Goal: Navigation & Orientation: Find specific page/section

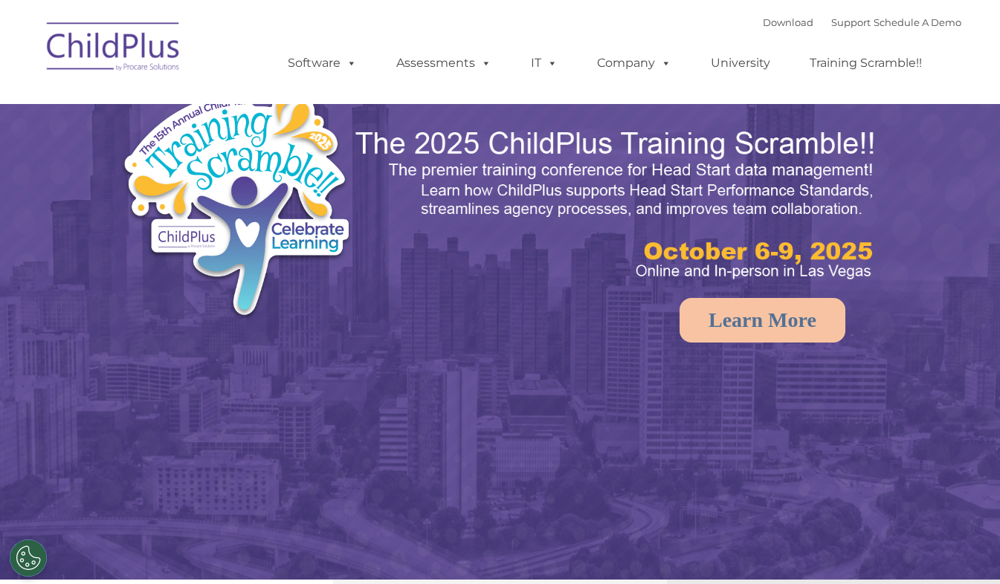
select select "MEDIUM"
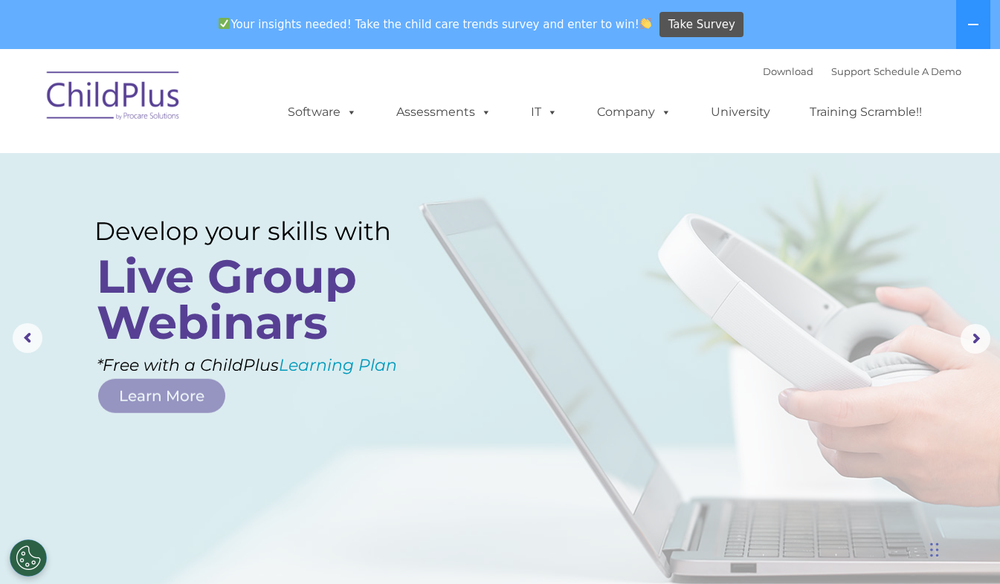
click at [182, 92] on img at bounding box center [113, 98] width 149 height 74
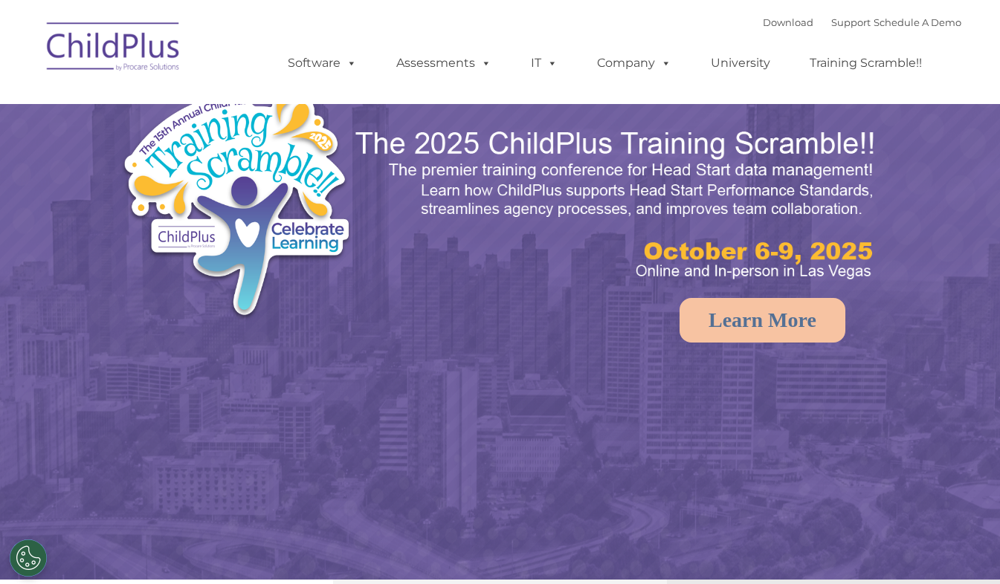
select select "MEDIUM"
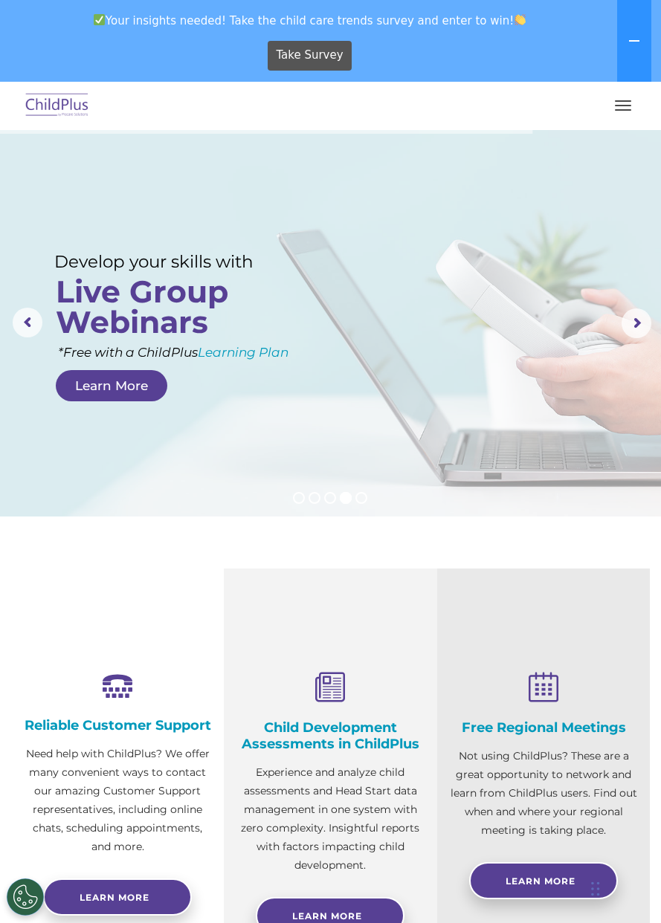
click at [623, 101] on span "button" at bounding box center [623, 100] width 16 height 1
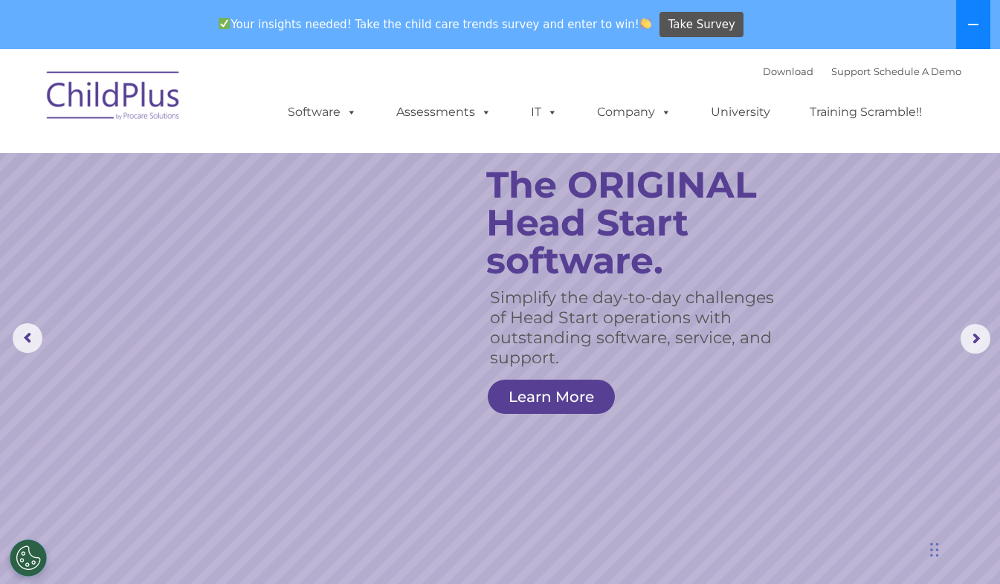
click at [971, 21] on icon at bounding box center [973, 25] width 12 height 12
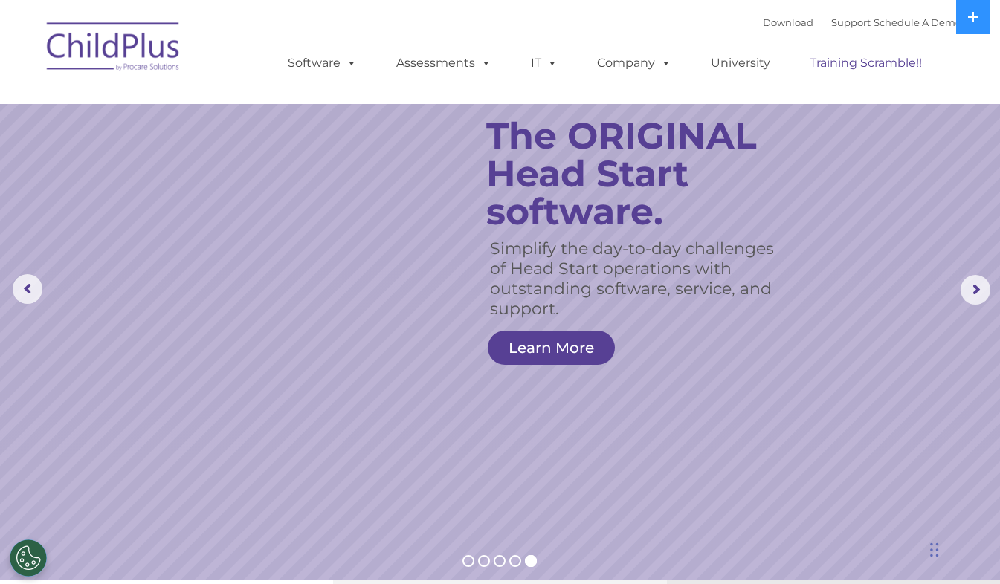
click at [843, 59] on link "Training Scramble!!" at bounding box center [866, 63] width 142 height 30
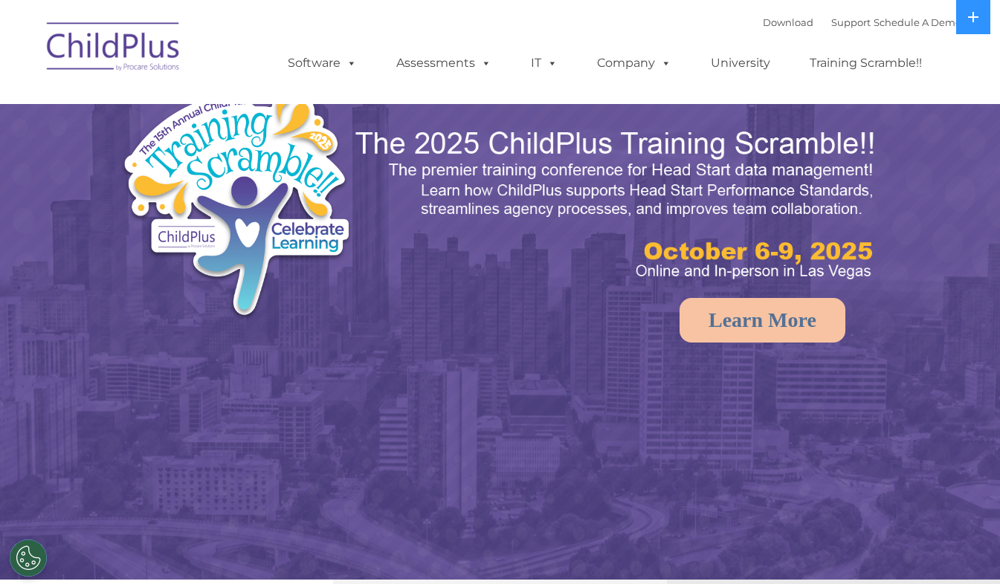
select select "MEDIUM"
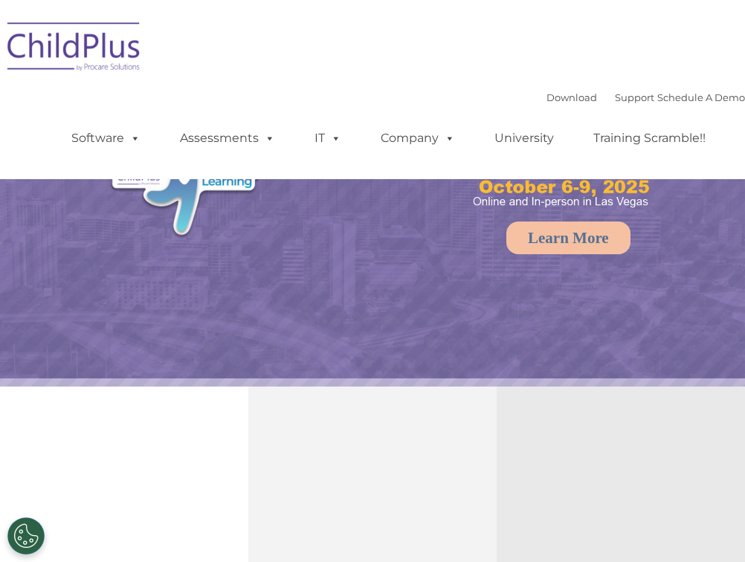
select select "MEDIUM"
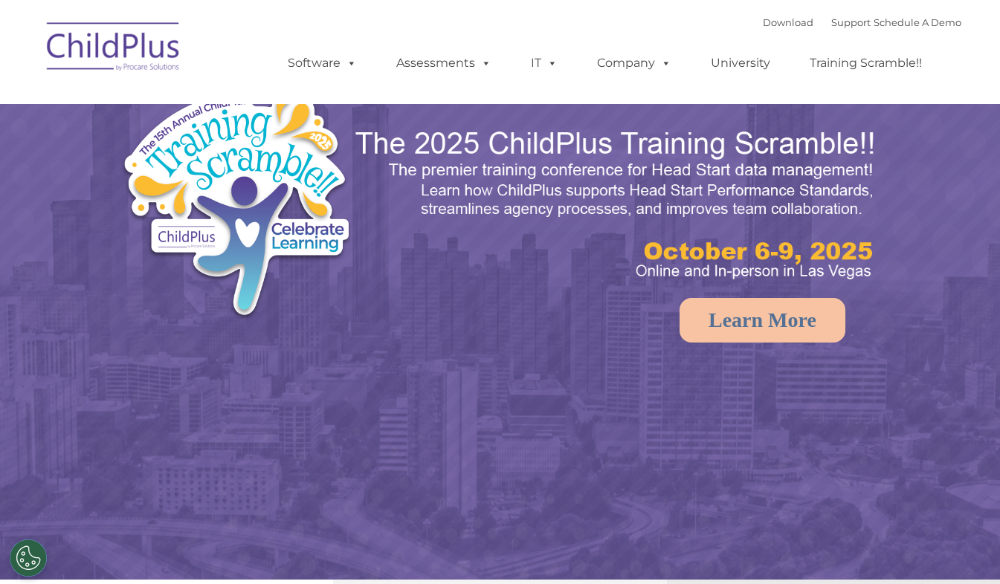
select select "MEDIUM"
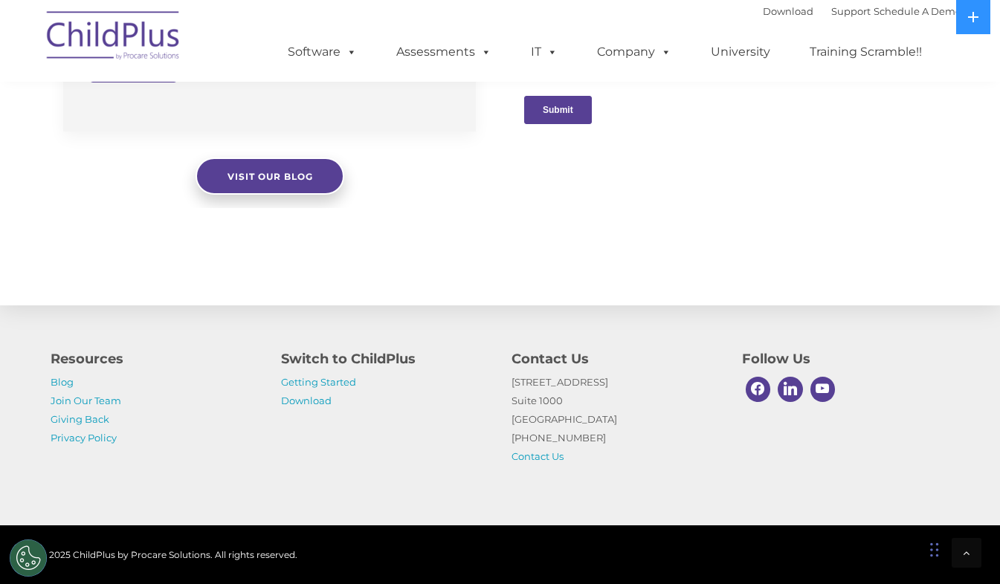
scroll to position [1573, 0]
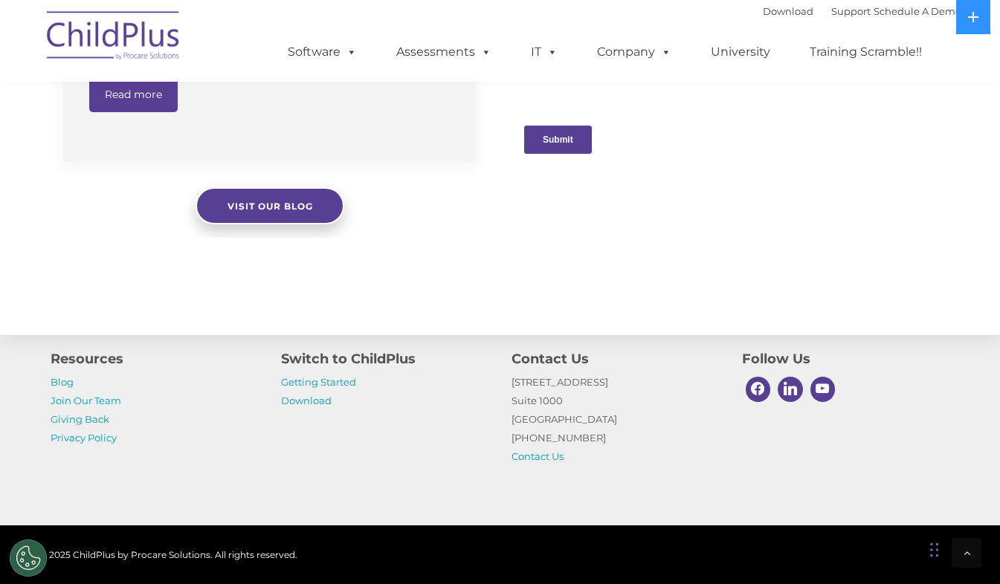
click at [112, 52] on img at bounding box center [113, 38] width 149 height 74
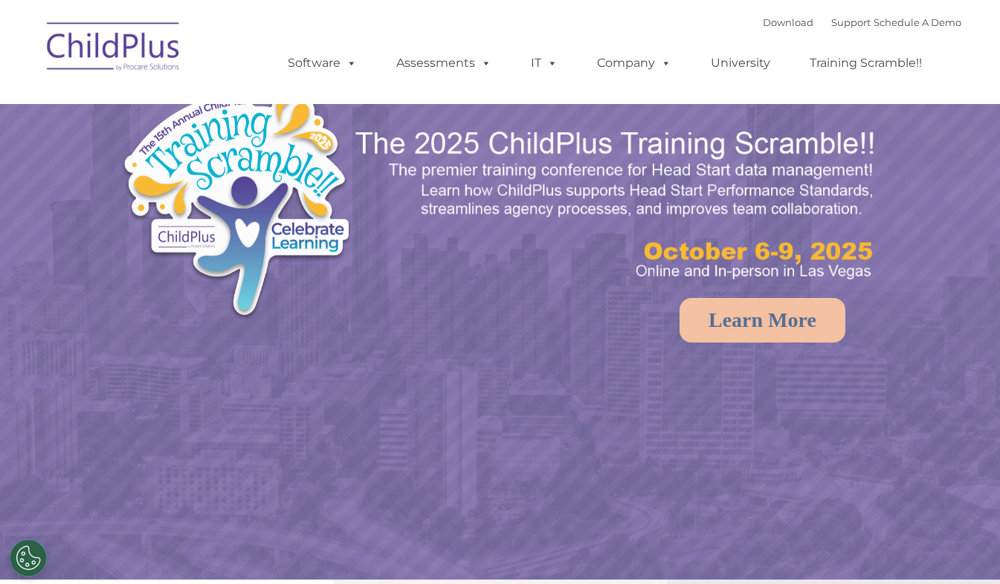
select select "MEDIUM"
